Goal: Information Seeking & Learning: Learn about a topic

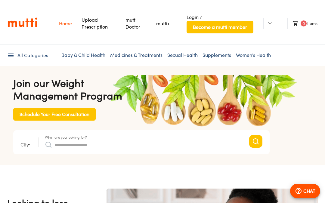
type input "*"
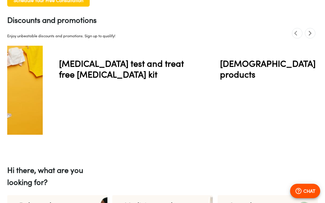
scroll to position [0, 1253]
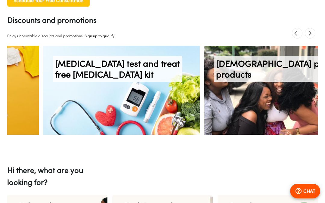
click at [292, 33] on span "previous" at bounding box center [297, 33] width 11 height 11
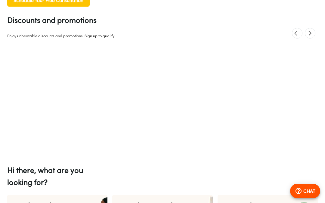
scroll to position [0, 0]
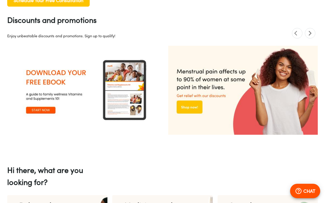
click at [309, 34] on icon "next" at bounding box center [311, 33] width 6 height 6
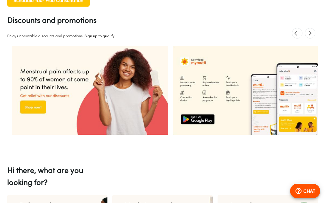
click at [308, 35] on icon "next" at bounding box center [311, 33] width 6 height 6
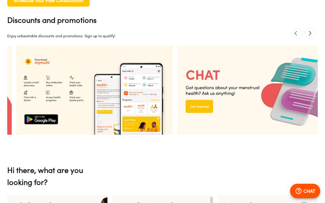
click at [305, 33] on span "next" at bounding box center [310, 33] width 11 height 11
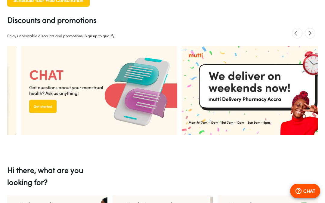
click at [305, 33] on span "next" at bounding box center [310, 33] width 11 height 11
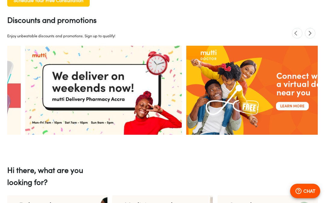
click at [309, 35] on icon "next" at bounding box center [311, 33] width 6 height 6
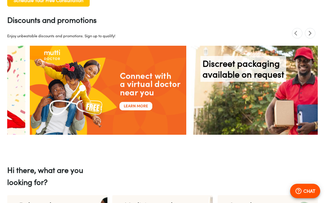
click at [310, 33] on icon "next" at bounding box center [311, 33] width 6 height 6
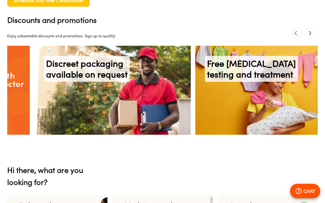
click at [310, 33] on icon "next" at bounding box center [311, 33] width 6 height 6
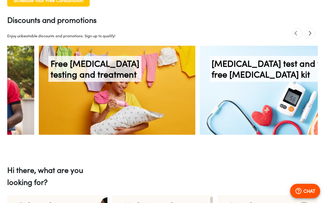
click at [307, 33] on span "next" at bounding box center [310, 33] width 11 height 11
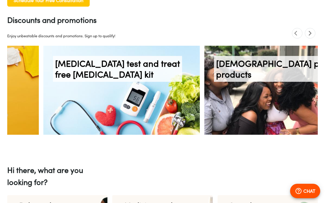
click at [306, 32] on span "next" at bounding box center [310, 33] width 11 height 11
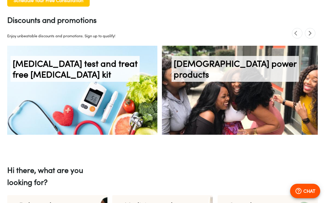
scroll to position [0, 1296]
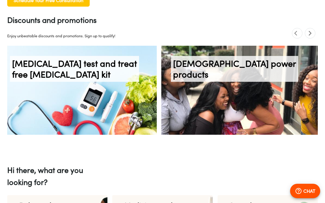
click at [311, 35] on icon "next" at bounding box center [311, 33] width 6 height 6
click at [309, 33] on icon "next" at bounding box center [311, 33] width 6 height 6
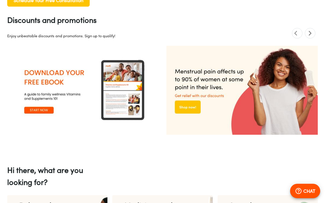
scroll to position [0, 0]
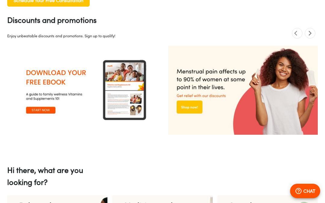
click at [310, 32] on icon "next" at bounding box center [310, 33] width 3 height 5
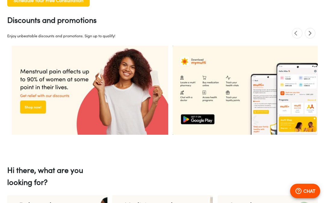
click at [309, 32] on icon "next" at bounding box center [311, 33] width 6 height 6
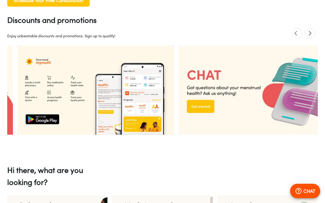
scroll to position [0, 313]
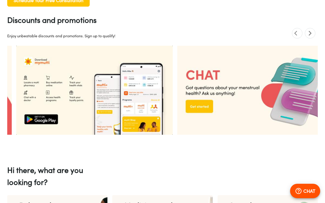
click at [309, 34] on icon "next" at bounding box center [311, 33] width 6 height 6
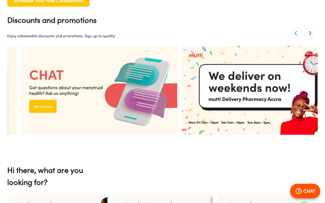
click at [315, 33] on span "next" at bounding box center [310, 33] width 11 height 11
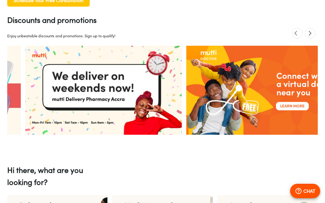
click at [316, 34] on section at bounding box center [305, 33] width 26 height 11
click at [315, 32] on span "next" at bounding box center [310, 33] width 11 height 11
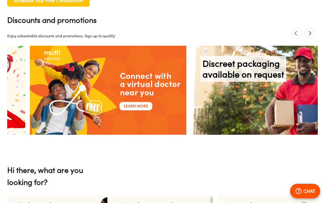
click at [317, 34] on section at bounding box center [305, 33] width 26 height 11
click at [313, 32] on icon "next" at bounding box center [311, 33] width 6 height 6
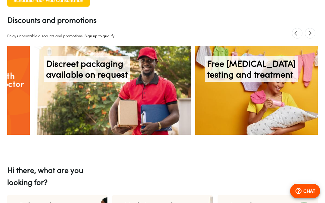
click at [310, 33] on icon "next" at bounding box center [311, 33] width 6 height 6
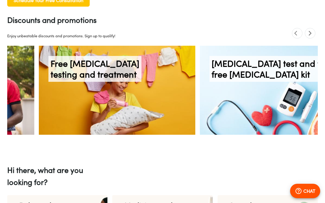
click at [307, 33] on span "next" at bounding box center [310, 33] width 11 height 11
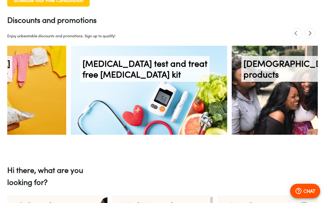
scroll to position [0, 1253]
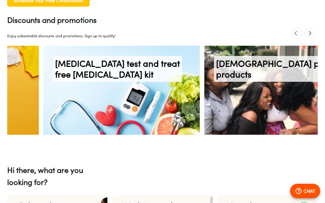
click at [96, 78] on span "[MEDICAL_DATA] test and treat free [MEDICAL_DATA] kit" at bounding box center [117, 69] width 125 height 22
click at [95, 62] on span "[MEDICAL_DATA] test and treat free [MEDICAL_DATA] kit" at bounding box center [117, 69] width 125 height 22
click at [129, 77] on span "[MEDICAL_DATA] test and treat free [MEDICAL_DATA] kit" at bounding box center [117, 69] width 125 height 22
click at [90, 108] on img at bounding box center [121, 90] width 157 height 89
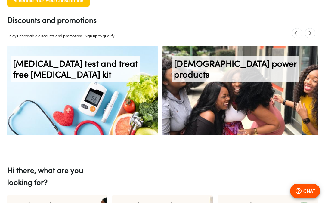
click at [73, 128] on img at bounding box center [79, 90] width 157 height 89
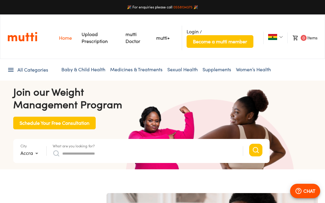
scroll to position [0, 0]
click at [273, 36] on img at bounding box center [272, 37] width 9 height 6
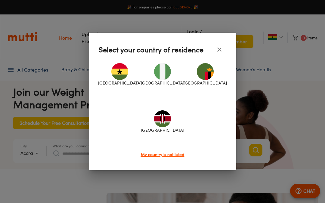
scroll to position [0, 157]
click at [263, 128] on div at bounding box center [162, 101] width 325 height 203
click at [218, 49] on icon "close" at bounding box center [219, 49] width 7 height 7
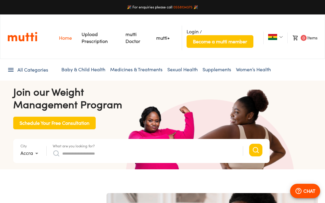
scroll to position [0, 627]
